Goal: Task Accomplishment & Management: Complete application form

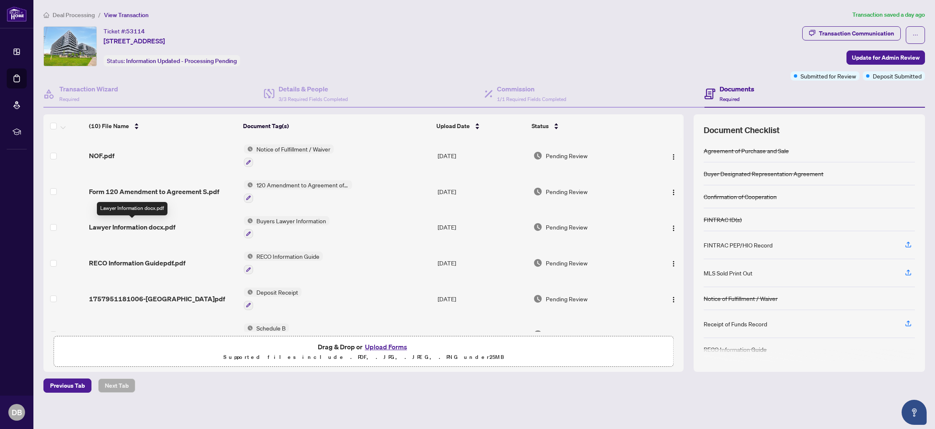
click at [146, 225] on span "Lawyer Information docx.pdf" at bounding box center [132, 227] width 86 height 10
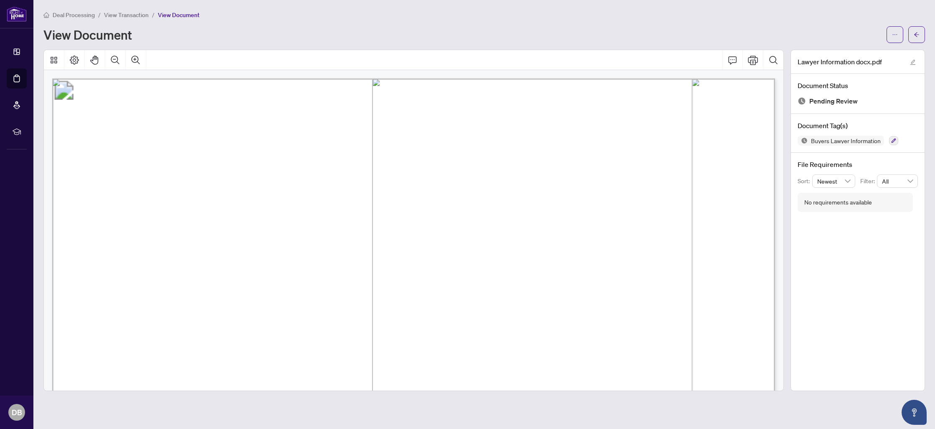
drag, startPoint x: 222, startPoint y: 170, endPoint x: 243, endPoint y: 175, distance: 21.1
click at [224, 171] on span "Ticket #: 53114" at bounding box center [181, 173] width 85 height 13
drag, startPoint x: 135, startPoint y: 173, endPoint x: 353, endPoint y: 384, distance: 303.4
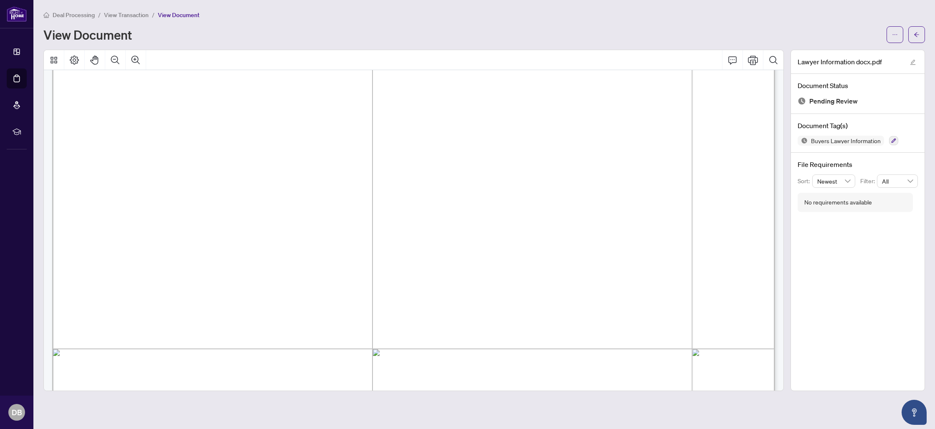
click at [351, 377] on span "Email: [EMAIL_ADDRESS][DOMAIN_NAME]" at bounding box center [279, 375] width 281 height 14
drag, startPoint x: 138, startPoint y: 164, endPoint x: 348, endPoint y: 372, distance: 295.1
click at [324, 33] on div "View Document" at bounding box center [462, 34] width 838 height 13
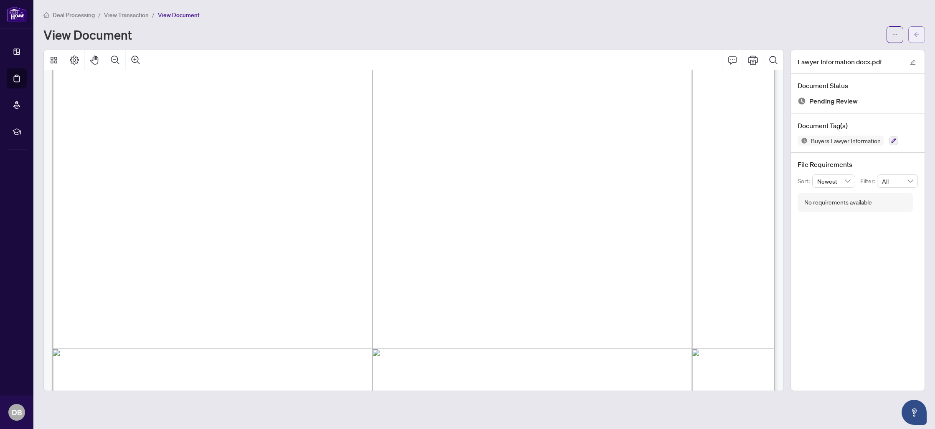
click at [920, 32] on button "button" at bounding box center [916, 34] width 17 height 17
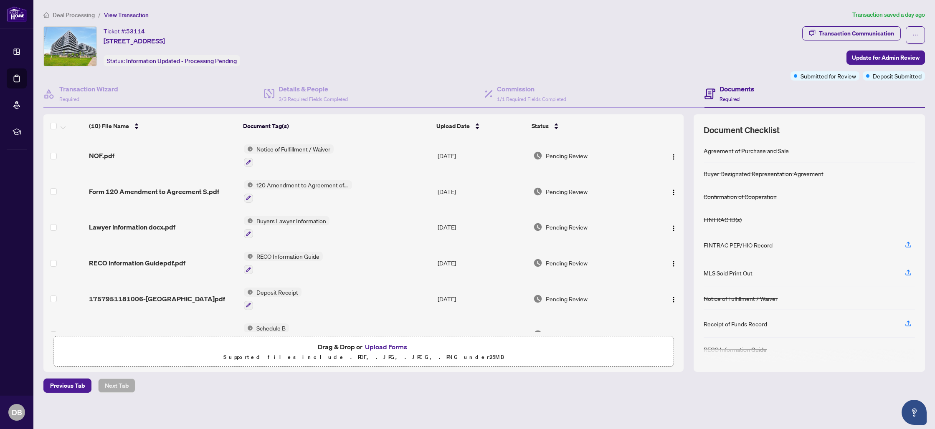
click at [380, 347] on button "Upload Forms" at bounding box center [385, 346] width 47 height 11
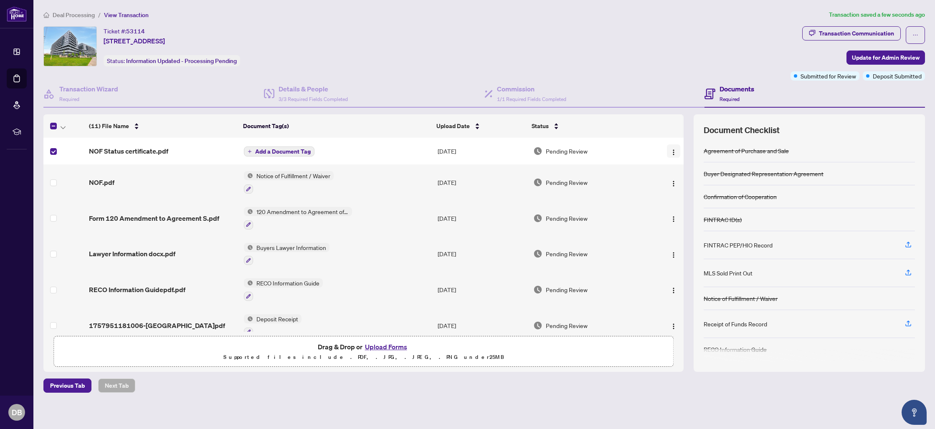
click at [672, 152] on img "button" at bounding box center [673, 152] width 7 height 7
click at [682, 247] on span "Archive" at bounding box center [711, 247] width 80 height 9
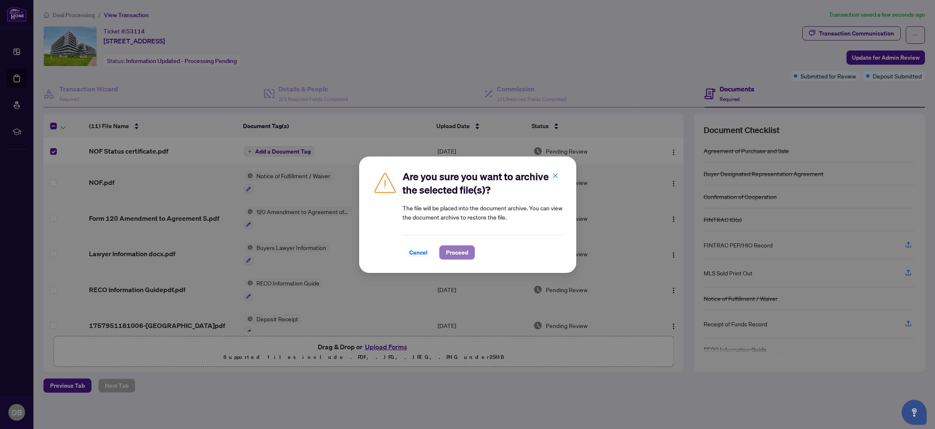
click at [458, 255] on span "Proceed" at bounding box center [457, 252] width 22 height 13
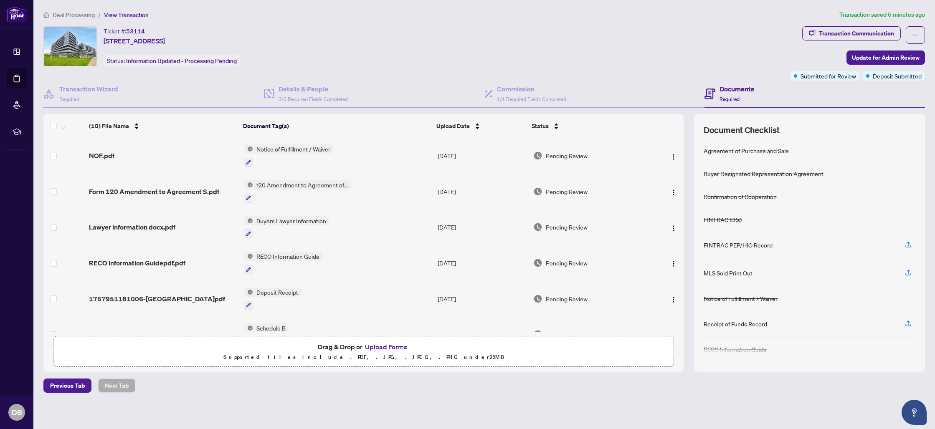
click at [83, 15] on span "Deal Processing" at bounding box center [74, 15] width 42 height 8
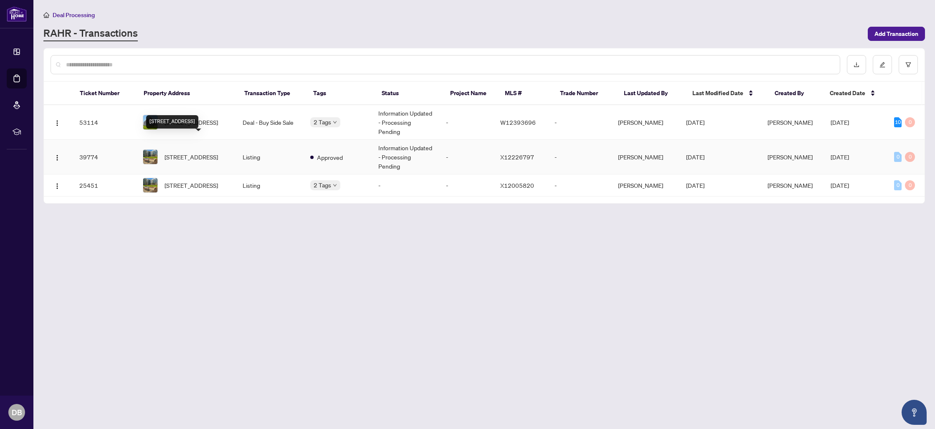
click at [205, 152] on span "[STREET_ADDRESS]" at bounding box center [190, 156] width 53 height 9
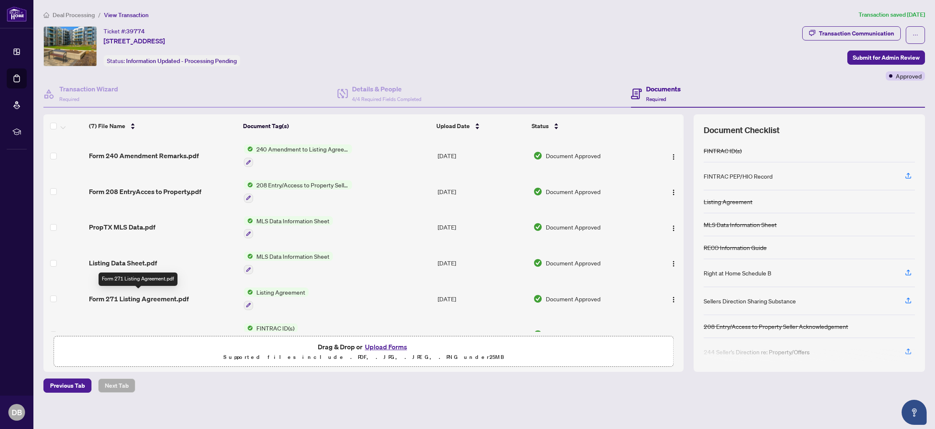
click at [152, 295] on span "Form 271 Listing Agreement.pdf" at bounding box center [139, 299] width 100 height 10
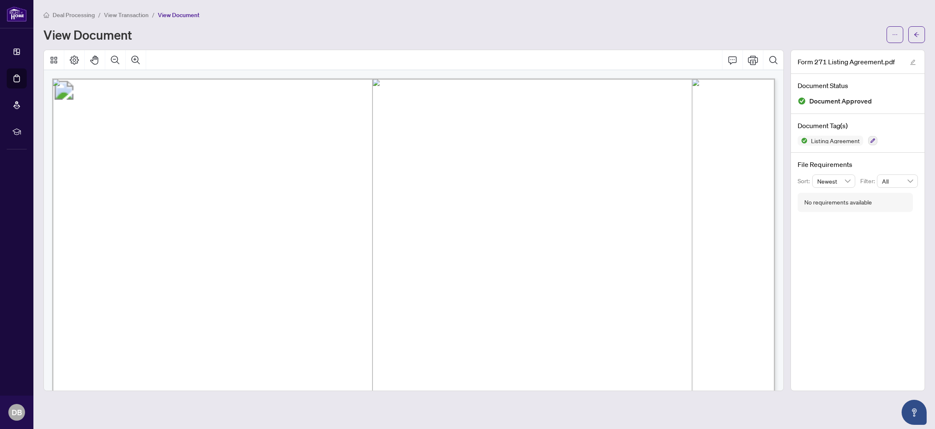
click at [86, 15] on span "Deal Processing" at bounding box center [74, 15] width 42 height 8
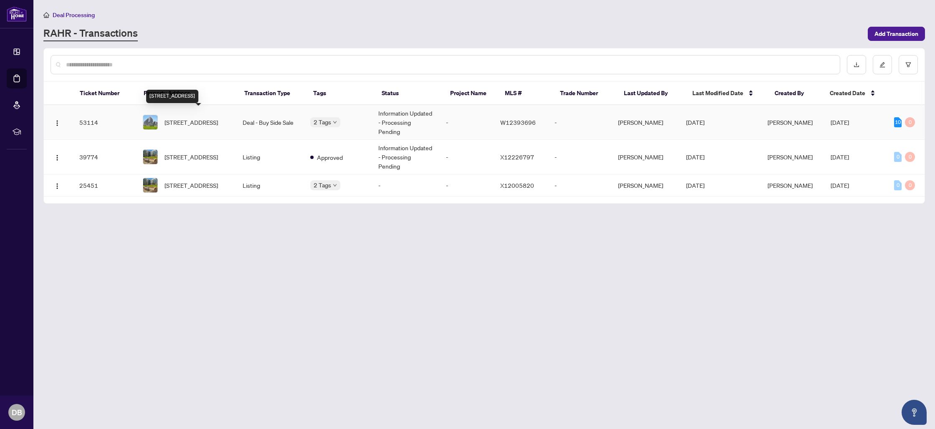
click at [205, 118] on span "[STREET_ADDRESS]" at bounding box center [190, 122] width 53 height 9
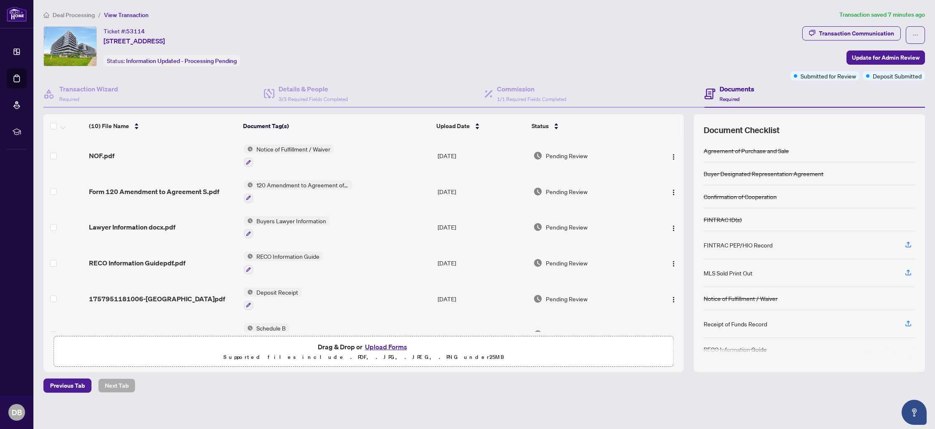
scroll to position [2, 0]
click at [389, 346] on button "Upload Forms" at bounding box center [385, 346] width 47 height 11
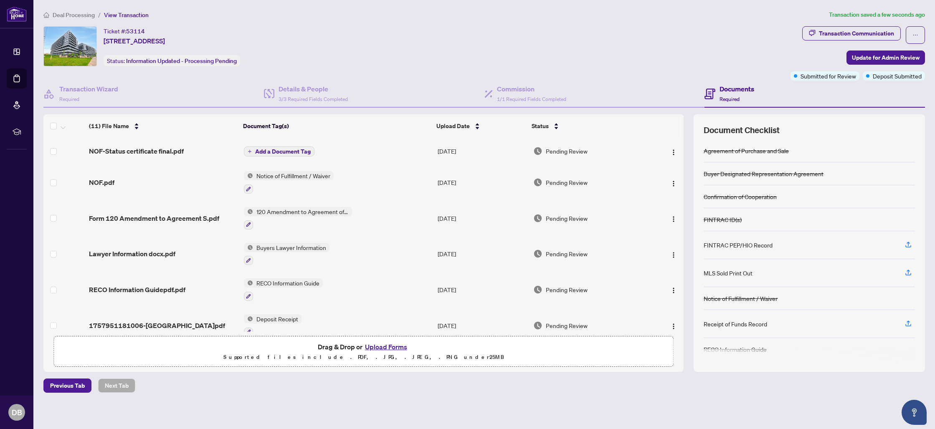
click at [287, 149] on span "Add a Document Tag" at bounding box center [283, 152] width 56 height 6
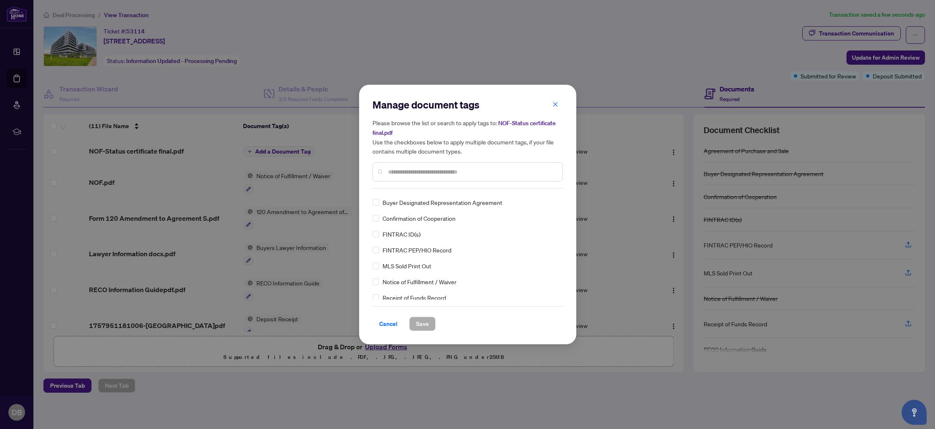
scroll to position [15, 0]
click at [442, 277] on span "Notice of Fulfillment / Waiver" at bounding box center [419, 279] width 74 height 9
click at [426, 324] on span "Save" at bounding box center [422, 323] width 13 height 13
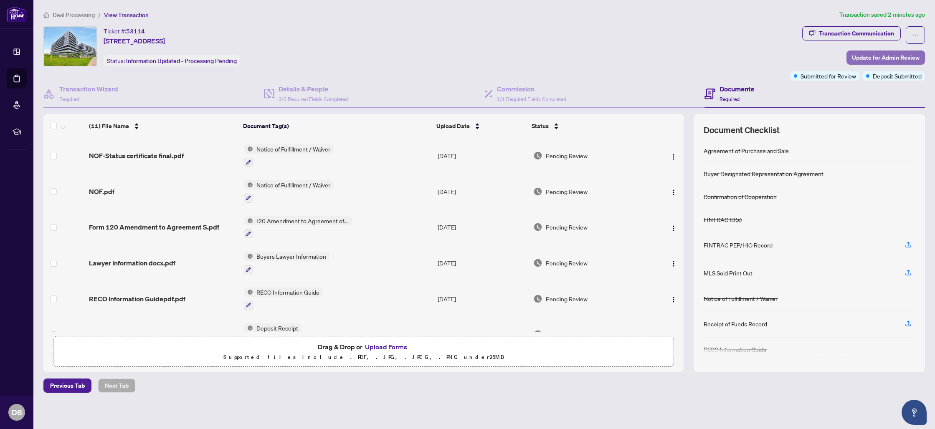
click at [880, 57] on span "Update for Admin Review" at bounding box center [885, 57] width 68 height 13
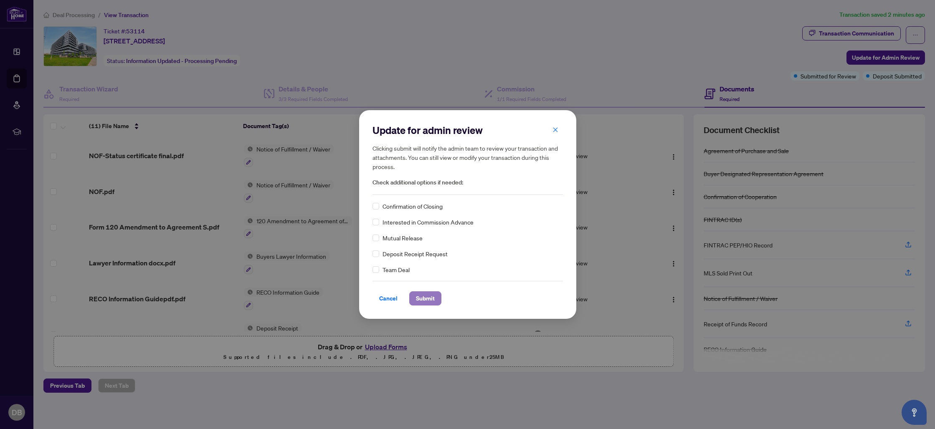
click at [430, 296] on span "Submit" at bounding box center [425, 298] width 19 height 13
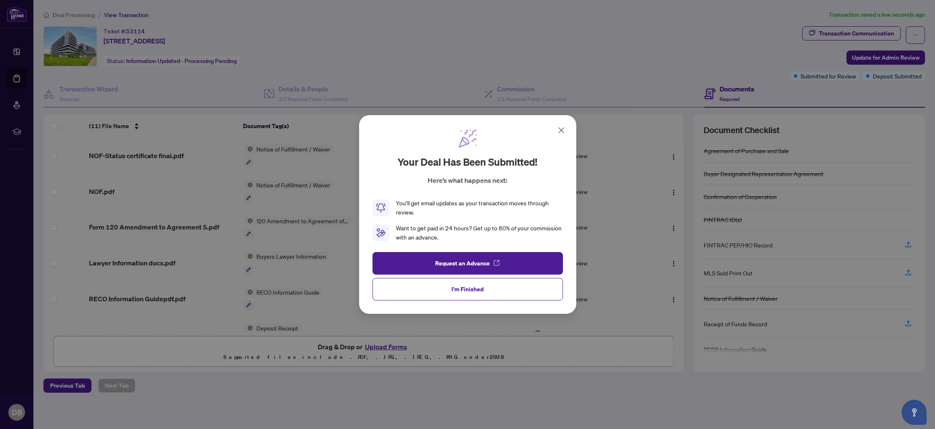
click at [483, 288] on button "I'm Finished" at bounding box center [467, 289] width 190 height 23
